Goal: Contribute content

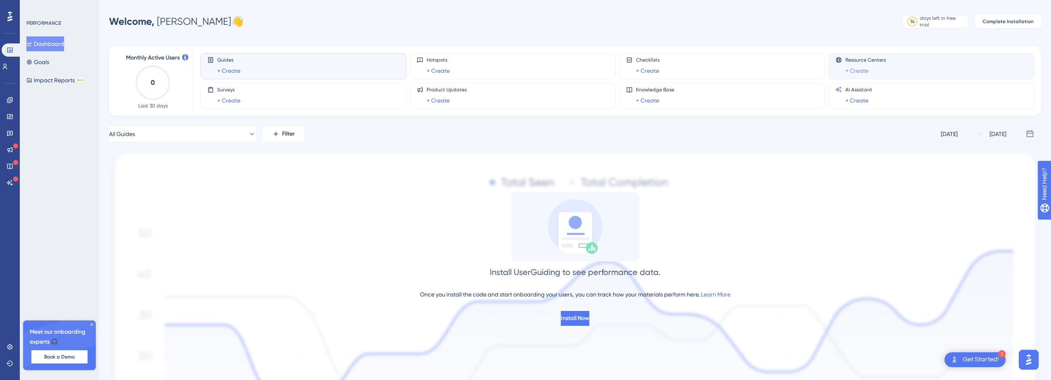
click at [859, 69] on link "+ Create" at bounding box center [856, 71] width 23 height 10
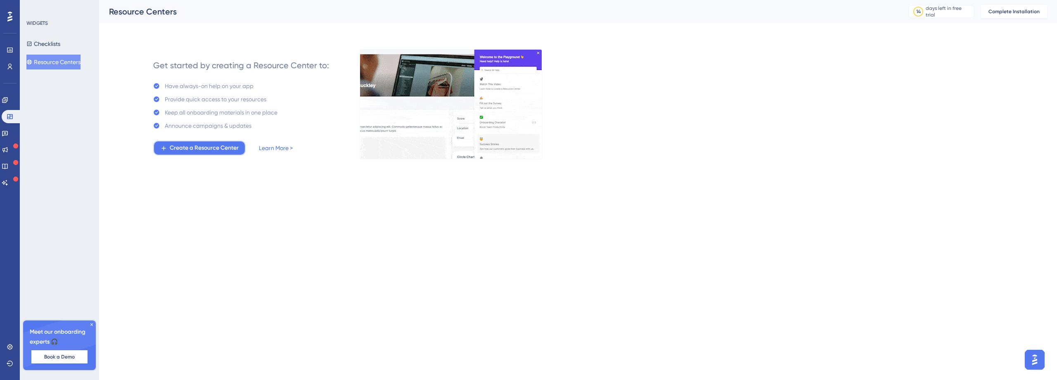
click at [216, 147] on span "Create a Resource Center" at bounding box center [204, 148] width 69 height 10
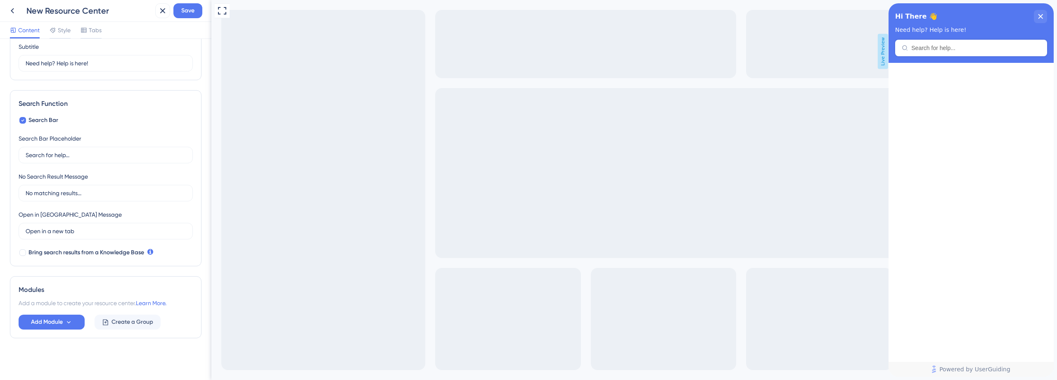
scroll to position [71, 0]
click at [43, 154] on input "Search for help..." at bounding box center [106, 153] width 160 height 9
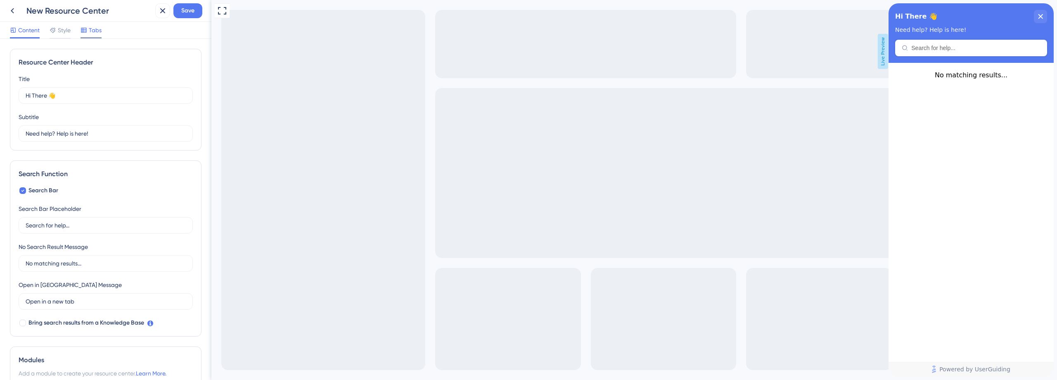
click at [97, 30] on span "Tabs" at bounding box center [95, 30] width 13 height 10
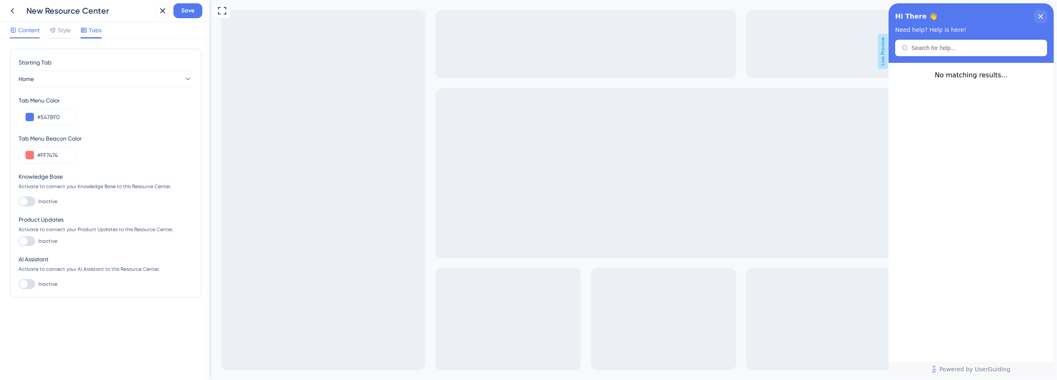
click at [28, 26] on span "Content" at bounding box center [28, 30] width 21 height 10
